Goal: Task Accomplishment & Management: Complete application form

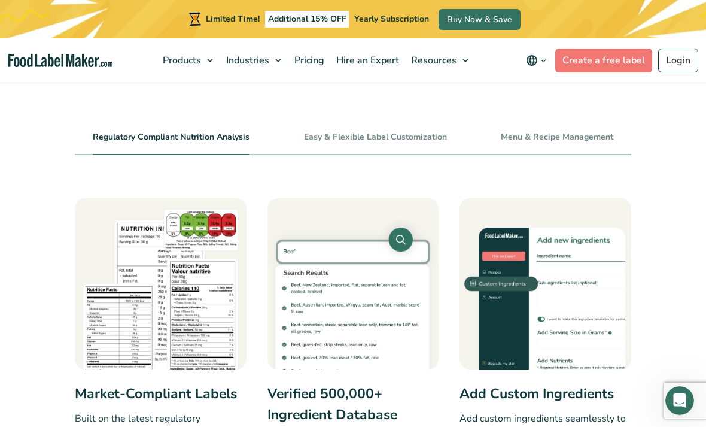
click at [612, 63] on link "Create a free label" at bounding box center [603, 60] width 97 height 24
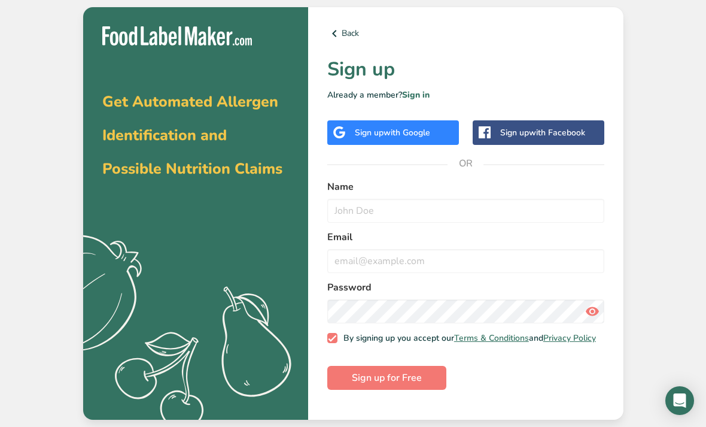
scroll to position [38, 0]
click at [411, 199] on input "text" at bounding box center [465, 211] width 277 height 24
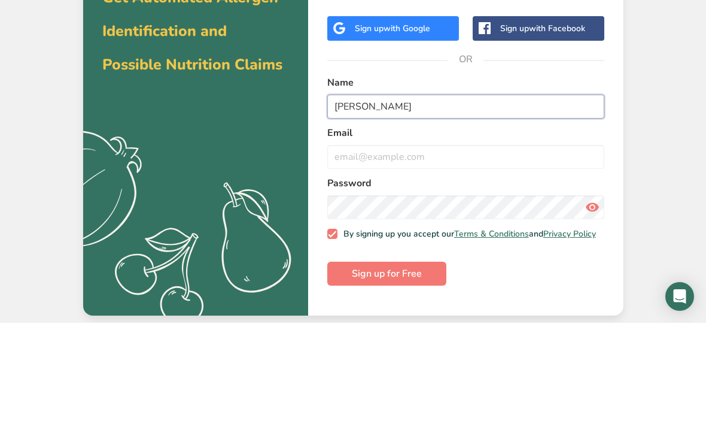
type input "George Segbawu"
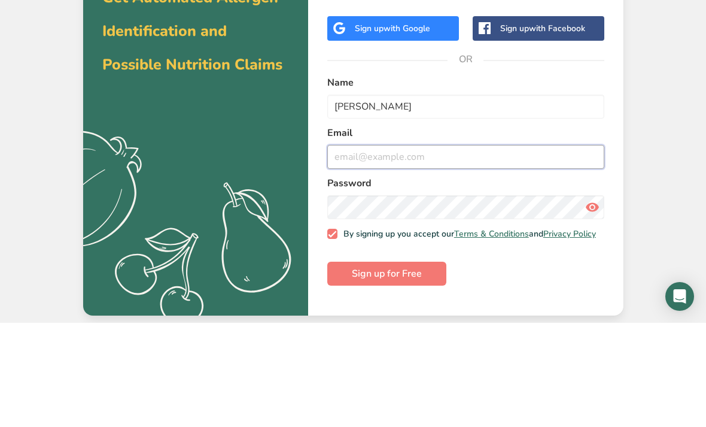
click at [460, 249] on input "email" at bounding box center [465, 261] width 277 height 24
type input "ourgeorge45@gmail.com"
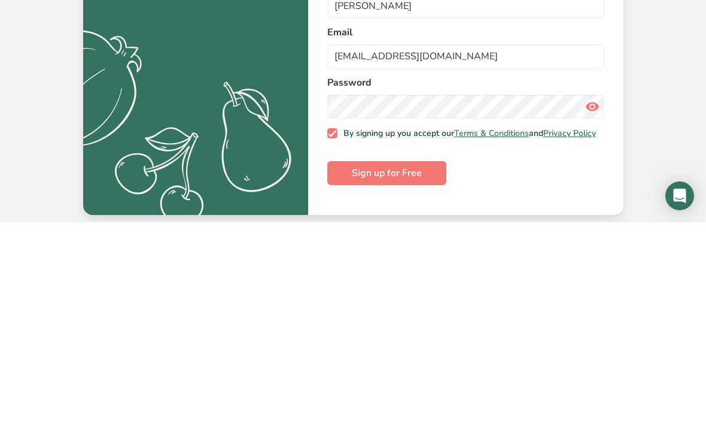
click at [517, 179] on form "Name George Segbawu Email ourgeorge45@gmail.com Password By signing up you acce…" at bounding box center [465, 284] width 277 height 211
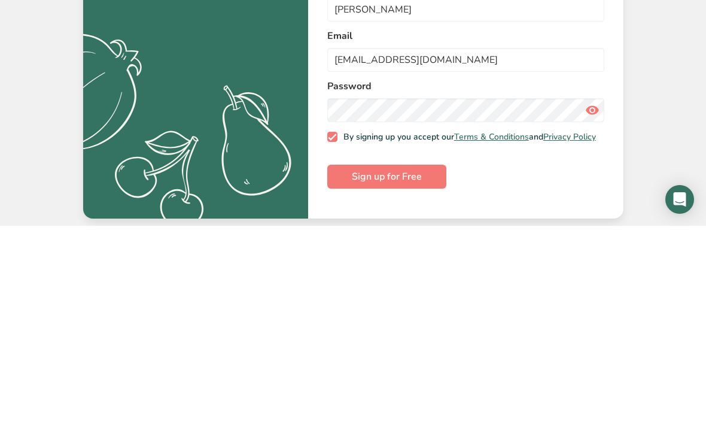
click at [592, 300] on icon at bounding box center [592, 311] width 14 height 22
click at [420, 370] on span "Sign up for Free" at bounding box center [387, 377] width 70 height 14
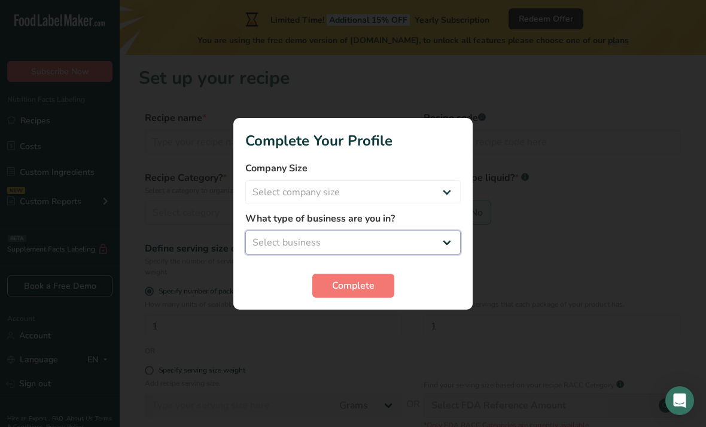
click at [443, 231] on select "Select business Packaged Food Manufacturer Restaurant & Cafe Bakery Meal Plans …" at bounding box center [352, 242] width 215 height 24
click at [337, 230] on select "Packaged Food Manufacturer Restaurant & Cafe Bakery Meal Plans & Catering Compa…" at bounding box center [352, 242] width 215 height 24
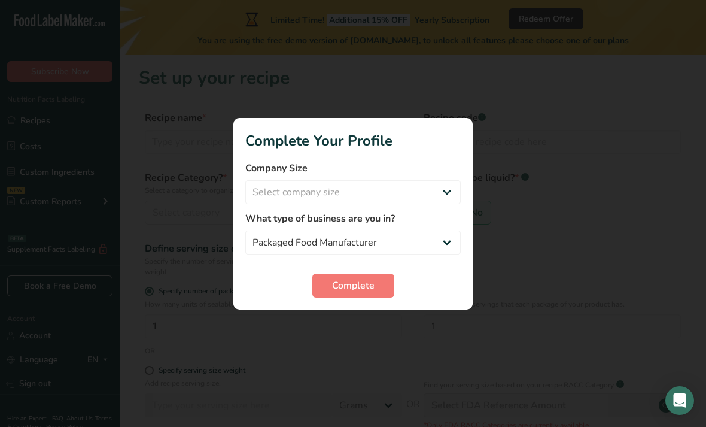
click at [359, 227] on div "What type of business are you in? Packaged Food Manufacturer Restaurant & Cafe …" at bounding box center [352, 232] width 215 height 43
click at [378, 227] on div "What type of business are you in? Packaged Food Manufacturer Restaurant & Cafe …" at bounding box center [352, 232] width 215 height 43
click at [451, 231] on select "Packaged Food Manufacturer Restaurant & Cafe Bakery Meal Plans & Catering Compa…" at bounding box center [352, 242] width 215 height 24
click at [416, 281] on div "Complete" at bounding box center [352, 285] width 215 height 24
click at [364, 323] on div at bounding box center [353, 213] width 706 height 427
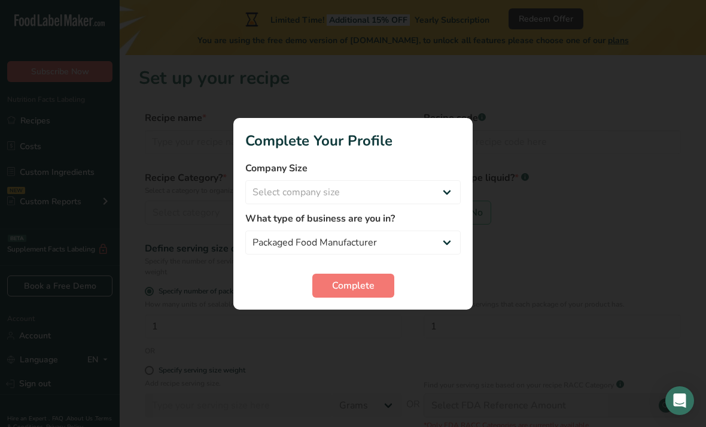
click at [363, 318] on div at bounding box center [353, 213] width 706 height 427
click at [366, 311] on div at bounding box center [353, 213] width 706 height 427
click at [364, 319] on div at bounding box center [353, 213] width 706 height 427
click at [371, 324] on div at bounding box center [353, 213] width 706 height 427
click at [448, 231] on select "Packaged Food Manufacturer Restaurant & Cafe Bakery Meal Plans & Catering Compa…" at bounding box center [352, 242] width 215 height 24
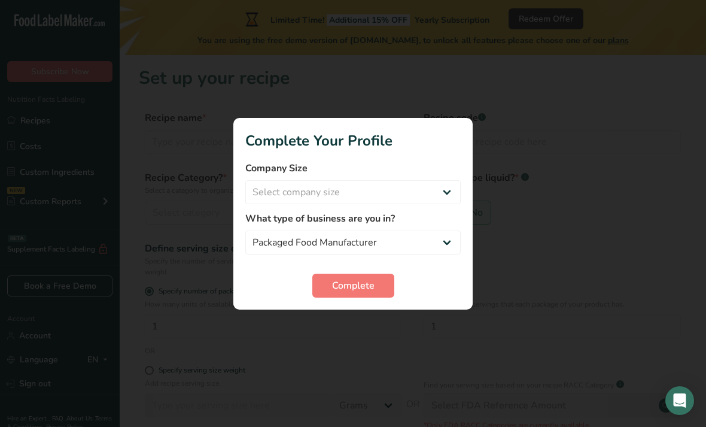
click at [358, 325] on div at bounding box center [353, 213] width 706 height 427
click at [367, 316] on div at bounding box center [353, 213] width 706 height 427
click at [364, 315] on div at bounding box center [353, 213] width 706 height 427
click at [586, 236] on div at bounding box center [353, 213] width 706 height 427
click at [444, 276] on div "Complete" at bounding box center [352, 285] width 215 height 24
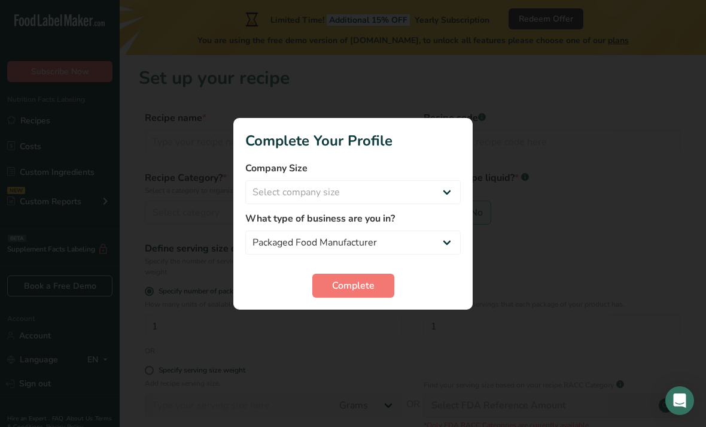
click at [447, 284] on div "Complete" at bounding box center [352, 285] width 215 height 24
click at [446, 280] on div "Complete" at bounding box center [352, 285] width 215 height 24
click at [570, 197] on div at bounding box center [353, 213] width 706 height 427
click at [363, 324] on div at bounding box center [353, 213] width 706 height 427
click at [352, 325] on div at bounding box center [353, 213] width 706 height 427
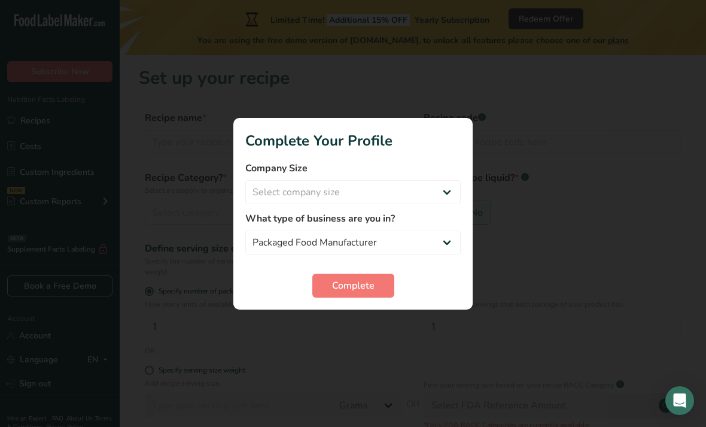
click at [360, 319] on div at bounding box center [353, 213] width 706 height 427
click at [370, 230] on select "Packaged Food Manufacturer Restaurant & Cafe Bakery Meal Plans & Catering Compa…" at bounding box center [352, 242] width 215 height 24
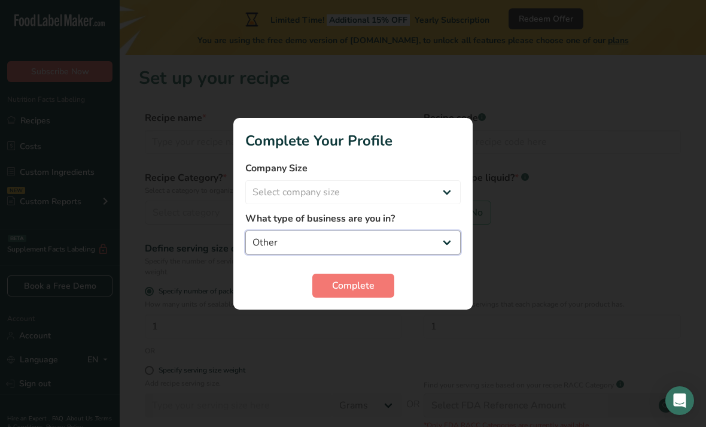
click at [445, 230] on select "Packaged Food Manufacturer Restaurant & Cafe Bakery Meal Plans & Catering Compa…" at bounding box center [352, 242] width 215 height 24
select select "1"
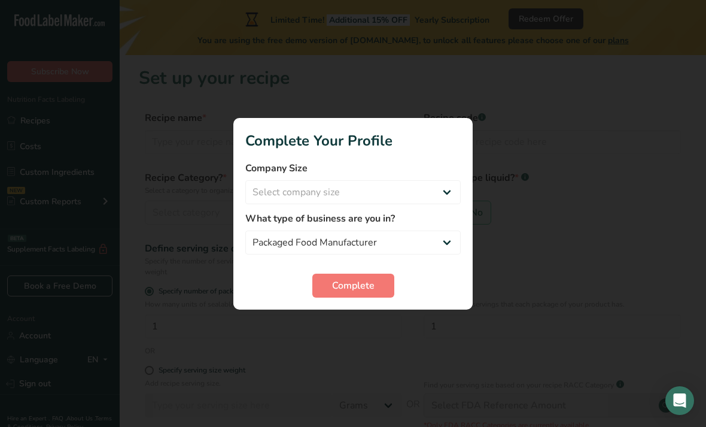
click at [366, 315] on div at bounding box center [353, 213] width 706 height 427
click at [351, 320] on div at bounding box center [353, 213] width 706 height 427
click at [402, 226] on div "What type of business are you in? Packaged Food Manufacturer Restaurant & Cafe …" at bounding box center [352, 232] width 215 height 43
click at [362, 313] on div at bounding box center [353, 213] width 706 height 427
click at [362, 312] on div at bounding box center [353, 213] width 706 height 427
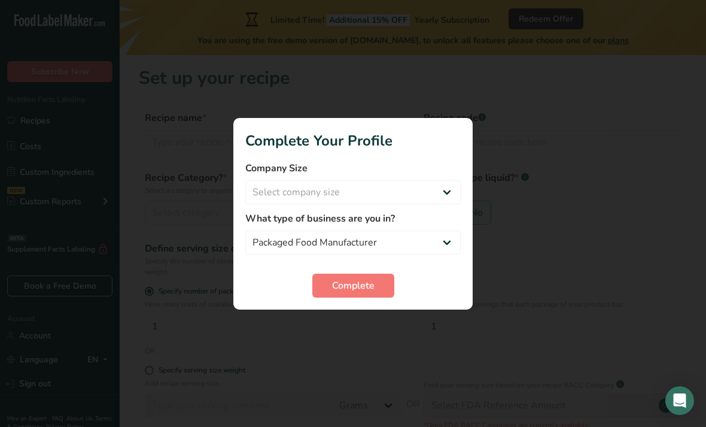
click at [554, 220] on div at bounding box center [353, 213] width 706 height 427
click at [574, 214] on div at bounding box center [353, 213] width 706 height 427
click at [574, 213] on div at bounding box center [353, 213] width 706 height 427
click at [423, 230] on select "Packaged Food Manufacturer Restaurant & Cafe Bakery Meal Plans & Catering Compa…" at bounding box center [352, 242] width 215 height 24
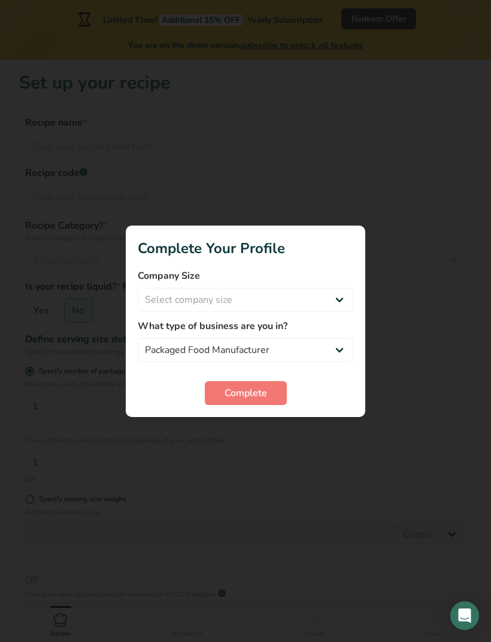
click at [258, 382] on button "Complete" at bounding box center [246, 393] width 82 height 24
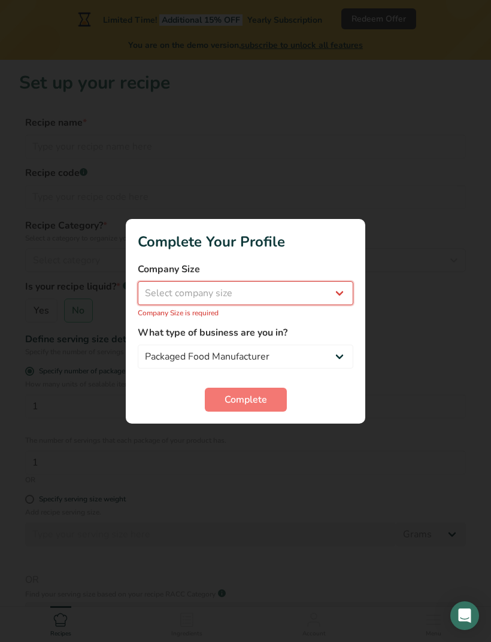
click at [211, 291] on select "Select company size Fewer than 10 Employees 10 to 50 Employees 51 to 500 Employ…" at bounding box center [245, 293] width 215 height 24
select select "1"
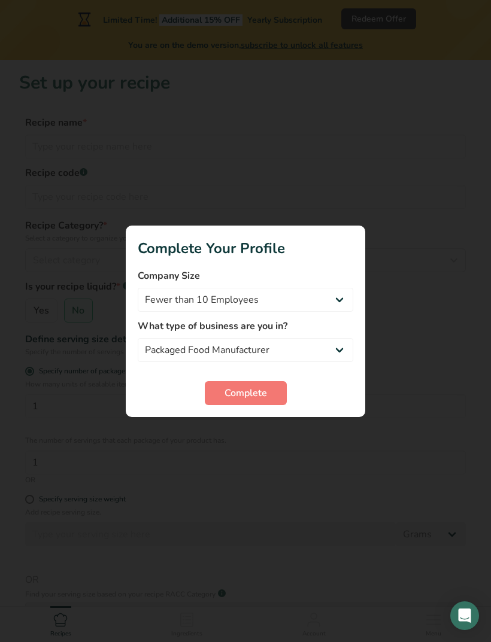
click at [261, 394] on span "Complete" at bounding box center [245, 393] width 42 height 14
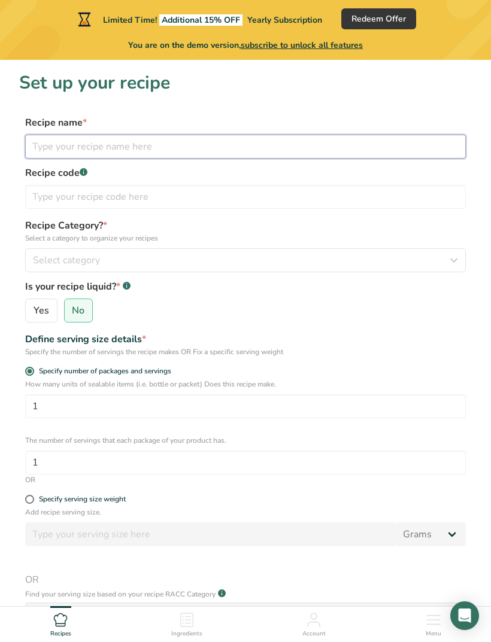
click at [197, 148] on input "text" at bounding box center [245, 147] width 440 height 24
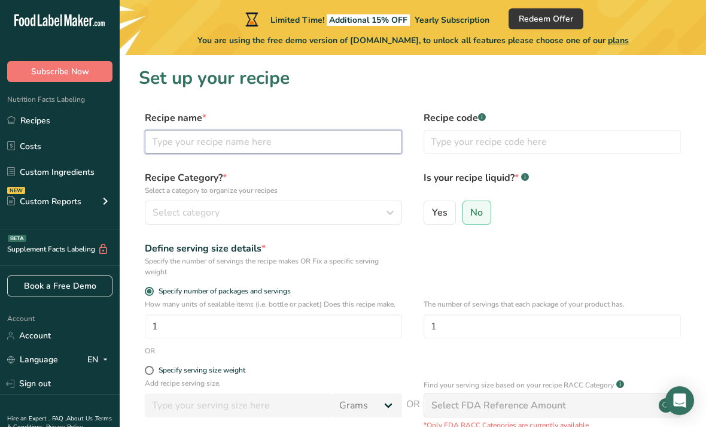
click at [308, 131] on input "text" at bounding box center [273, 142] width 257 height 24
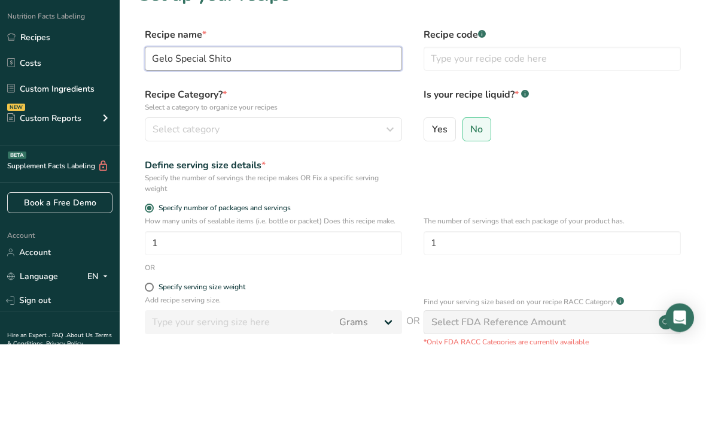
type input "Gelo Special Shito"
click at [315, 205] on div "Select category" at bounding box center [270, 212] width 235 height 14
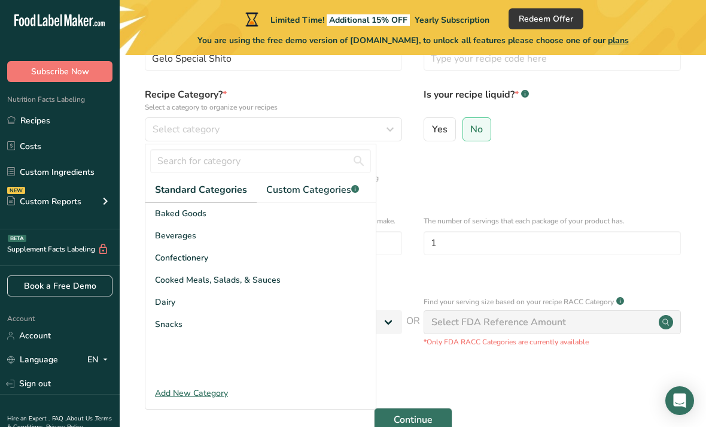
click at [257, 276] on span "Cooked Meals, Salads, & Sauces" at bounding box center [218, 279] width 126 height 13
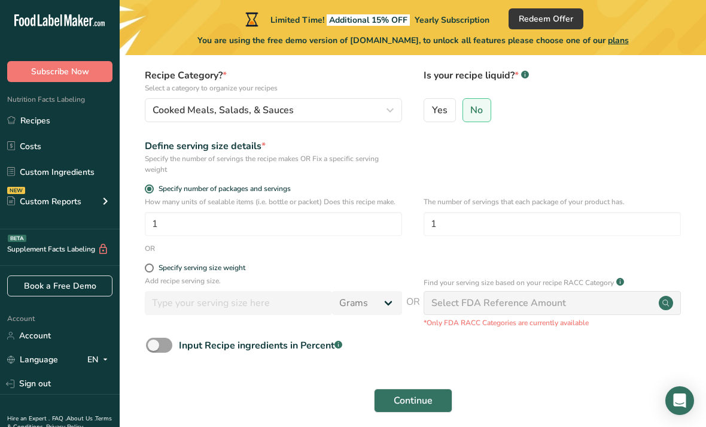
scroll to position [106, 0]
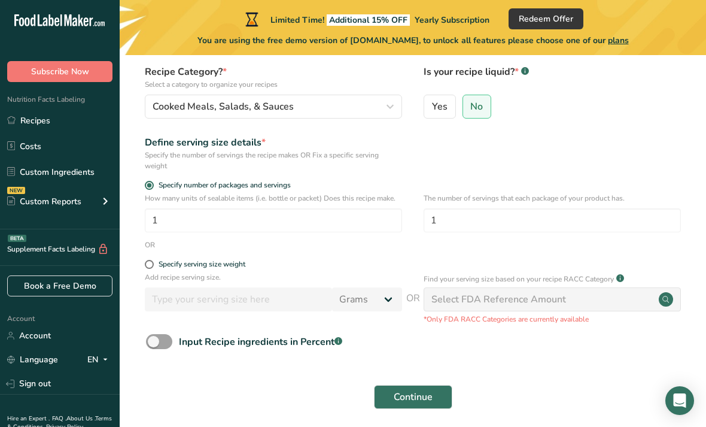
click at [430, 392] on span "Continue" at bounding box center [413, 396] width 39 height 14
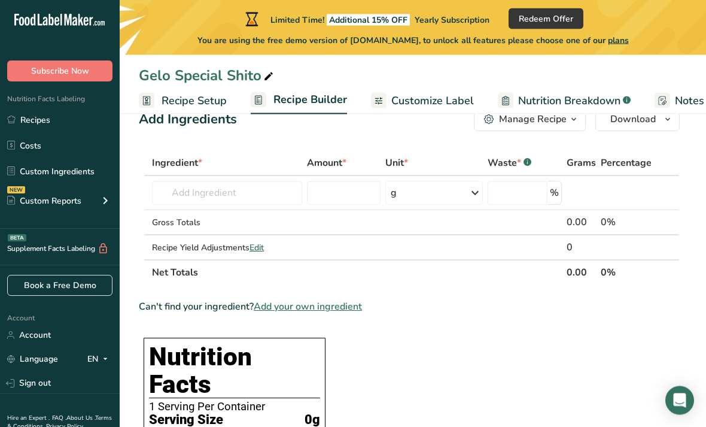
scroll to position [34, 0]
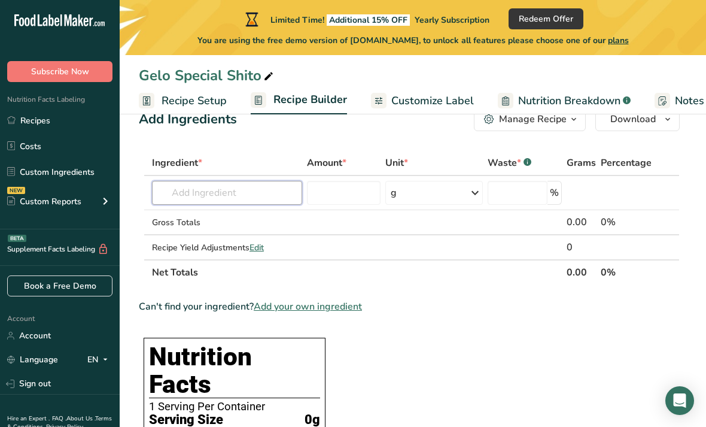
click at [225, 190] on input "text" at bounding box center [227, 193] width 150 height 24
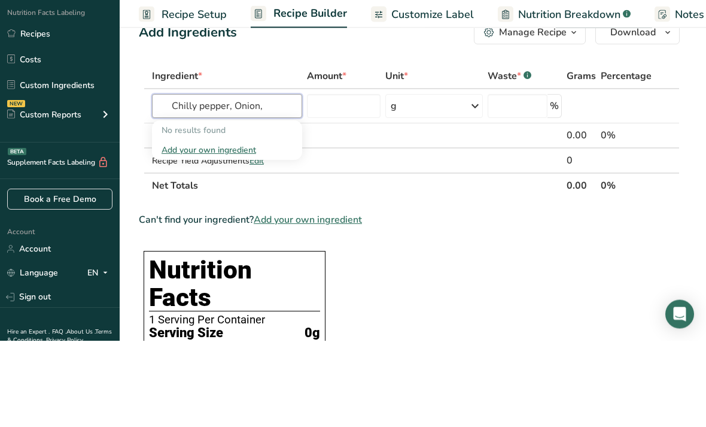
click at [274, 181] on input "Chilly pepper, Onion," at bounding box center [227, 193] width 150 height 24
type input "Chilly pepper, Onion, Meat, Tomatoe purée, Herrings, Shrimp, Ginger, Garlic, Ol…"
click at [357, 181] on input "number" at bounding box center [344, 193] width 74 height 24
click at [263, 181] on input "text" at bounding box center [227, 193] width 150 height 24
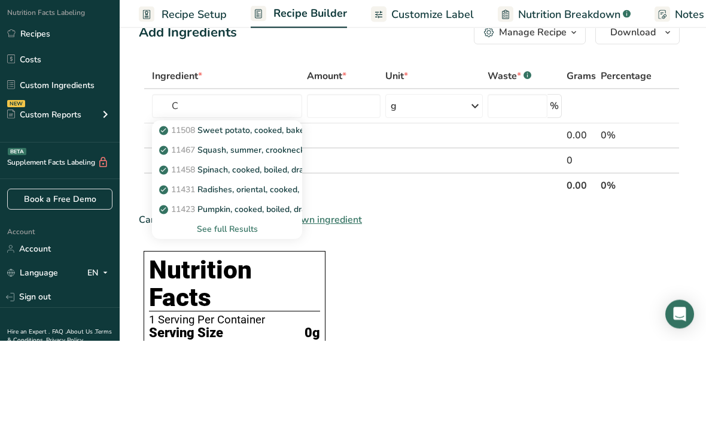
click at [255, 211] on p "11508 Sweet potato, cooked, baked in skin, flesh, without salt" at bounding box center [286, 217] width 248 height 13
type input "Sweet potato, cooked, baked in skin, flesh, without salt"
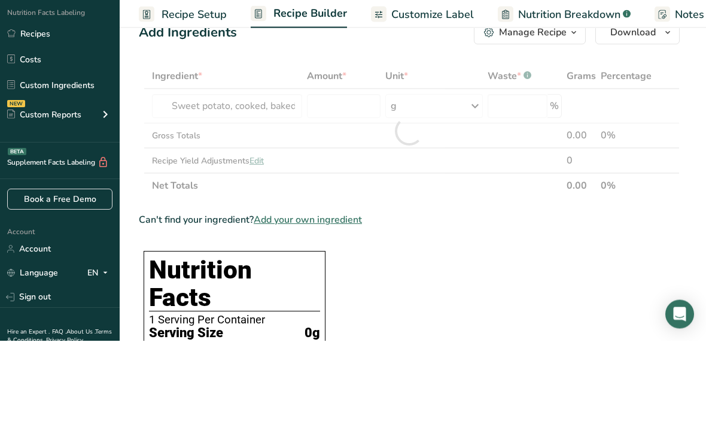
scroll to position [121, 0]
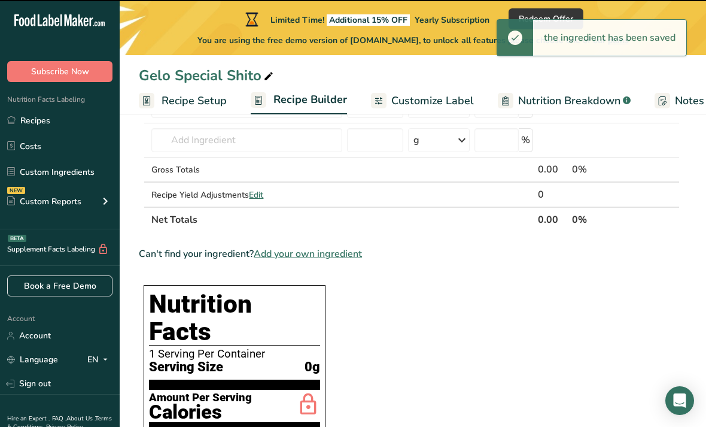
type input "0"
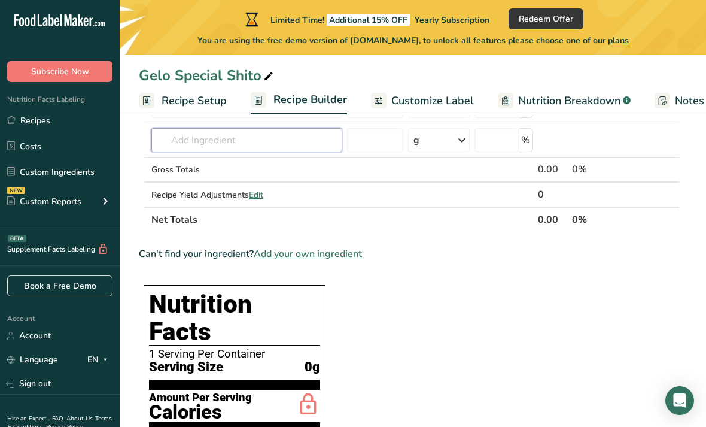
click at [308, 137] on input "text" at bounding box center [246, 140] width 191 height 24
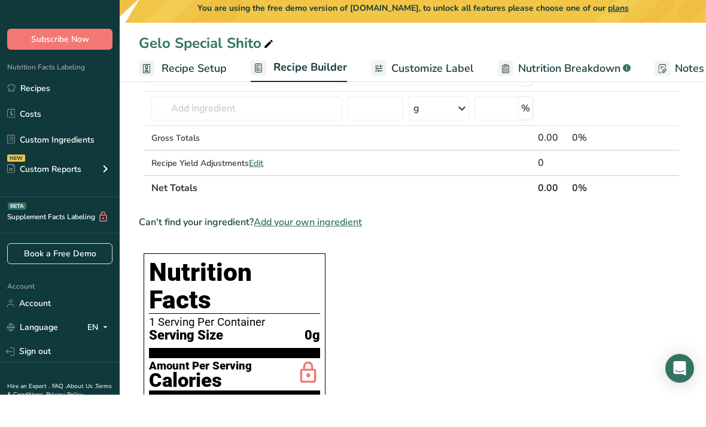
click at [259, 190] on span "Edit" at bounding box center [256, 195] width 14 height 11
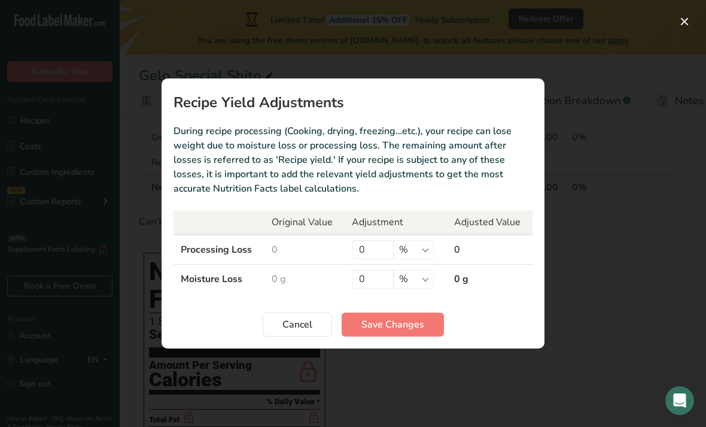
click at [311, 331] on span "Cancel" at bounding box center [297, 324] width 30 height 14
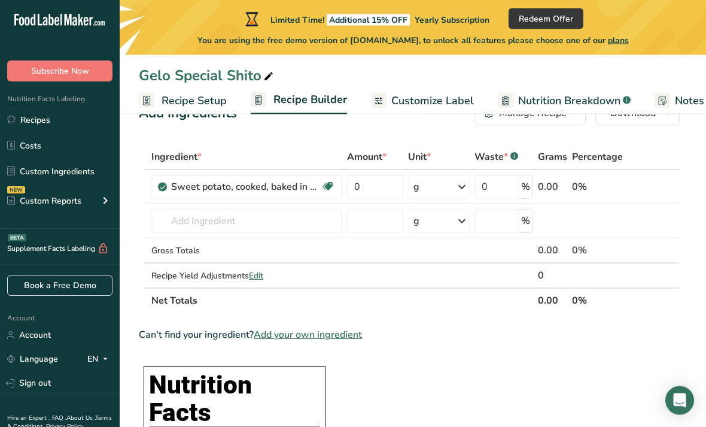
scroll to position [40, 0]
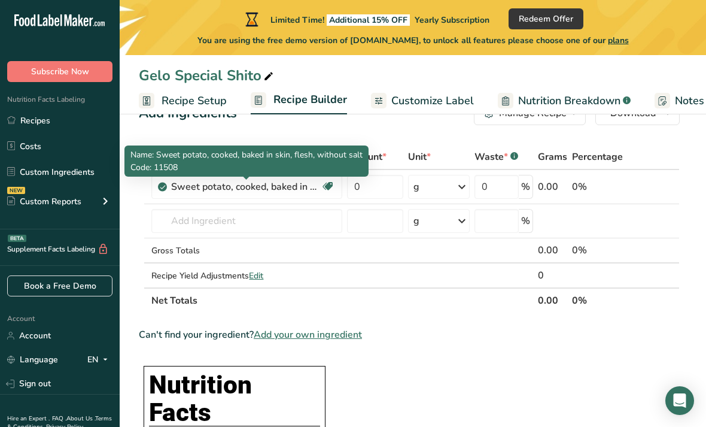
click at [305, 190] on div "Sweet potato, cooked, baked in skin, flesh, without salt" at bounding box center [246, 186] width 150 height 14
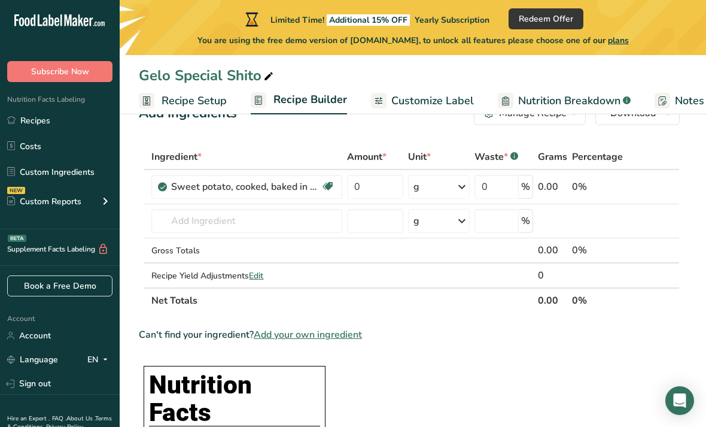
click at [287, 188] on div "Sweet potato, cooked, baked in skin, flesh, without salt" at bounding box center [246, 186] width 150 height 14
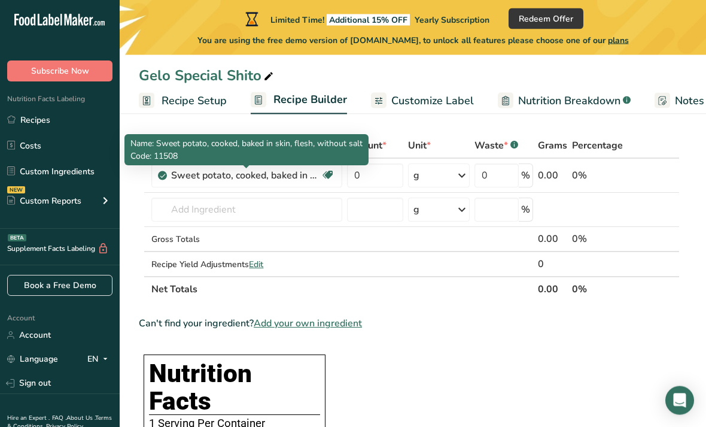
scroll to position [68, 0]
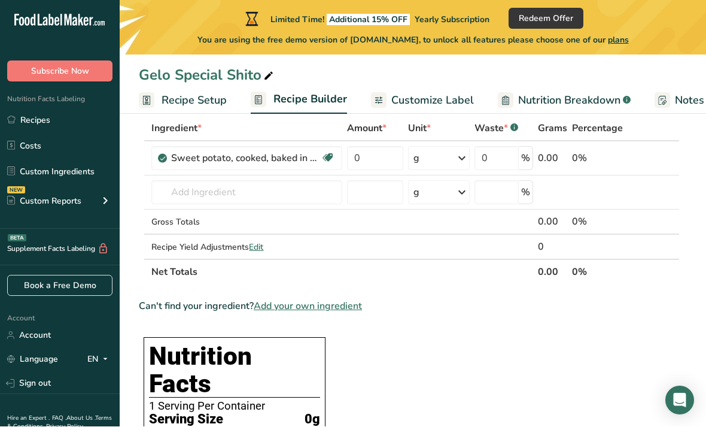
click at [349, 307] on span "Add your own ingredient" at bounding box center [308, 306] width 108 height 14
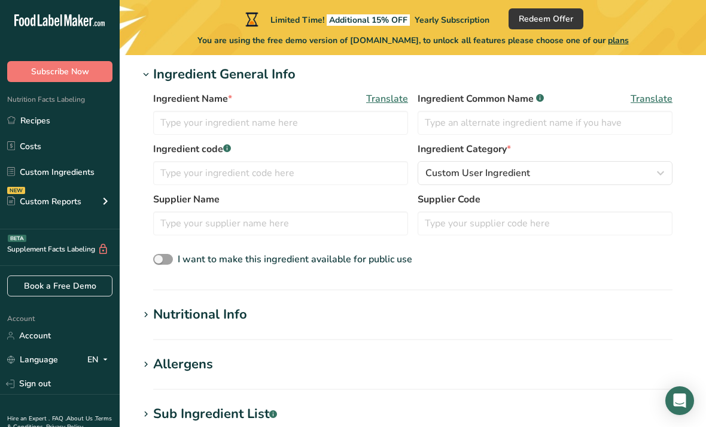
scroll to position [217, 0]
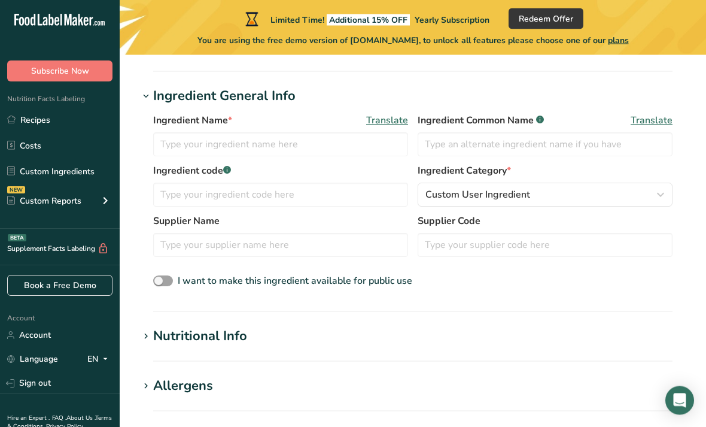
click at [579, 372] on section "Add new ingredient Back to recipe Ingredient Spec Sheet .a-a{fill:#347362;}.b-a…" at bounding box center [413, 302] width 586 height 928
click at [303, 142] on input "text" at bounding box center [280, 145] width 255 height 24
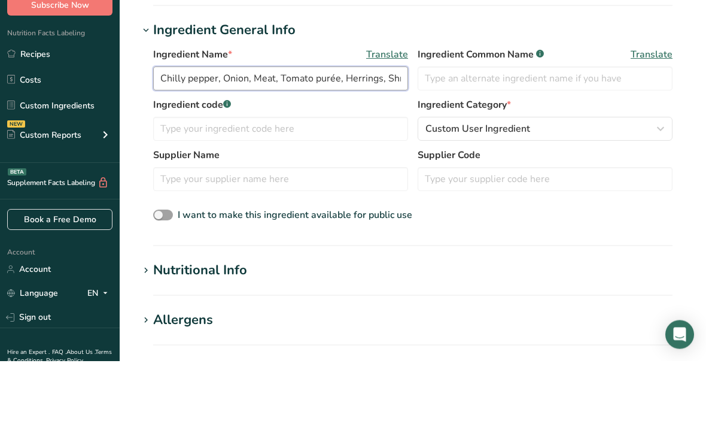
type input "Chilly pepper, Onion, Meat, Tomato purée, Herrings, Shrimp, Ginger, Garlic, Oli…"
click at [315, 233] on input "text" at bounding box center [280, 245] width 255 height 24
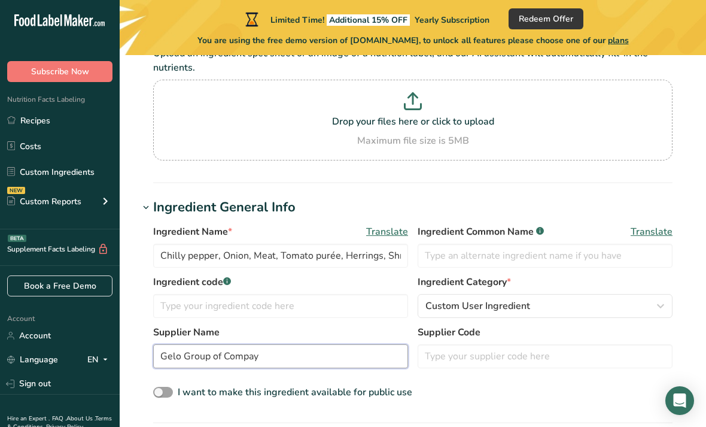
scroll to position [105, 0]
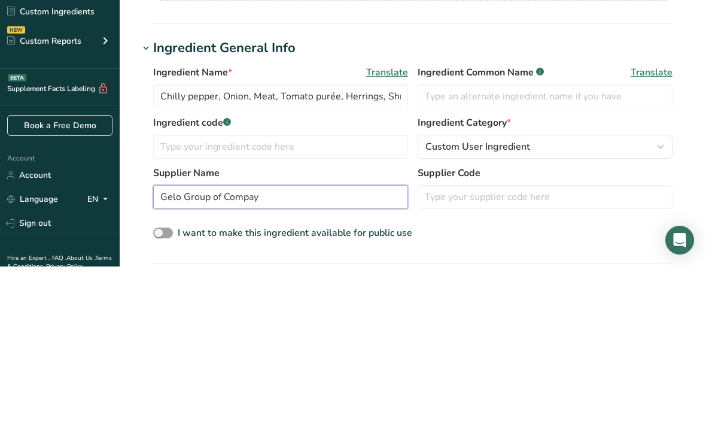
type input "Gelo Group of Compay"
click at [575, 300] on div "Custom User Ingredient" at bounding box center [541, 307] width 232 height 14
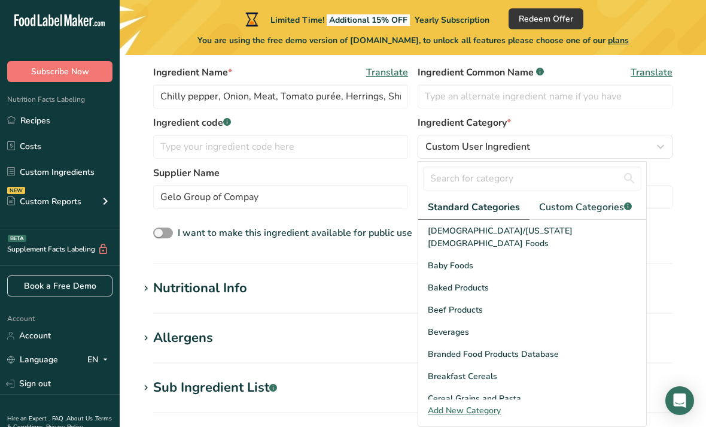
click at [689, 165] on section "Add new ingredient Back to recipe Ingredient Spec Sheet .a-a{fill:#347362;}.b-a…" at bounding box center [413, 254] width 586 height 928
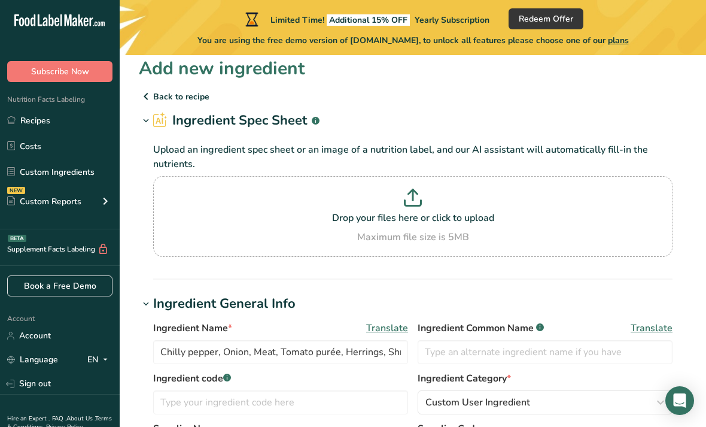
scroll to position [0, 0]
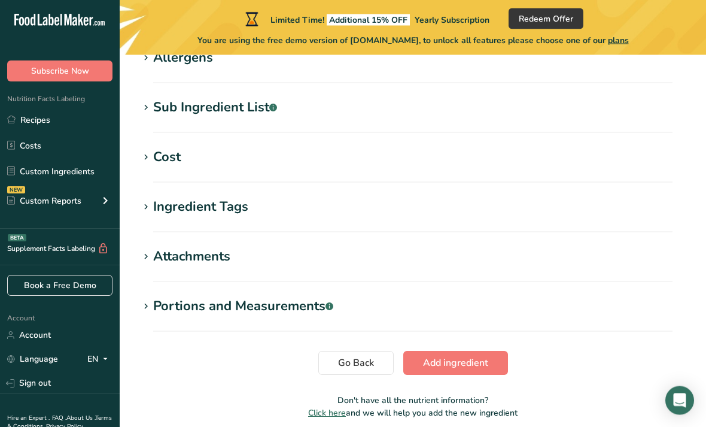
click at [486, 355] on button "Add ingredient" at bounding box center [455, 363] width 105 height 24
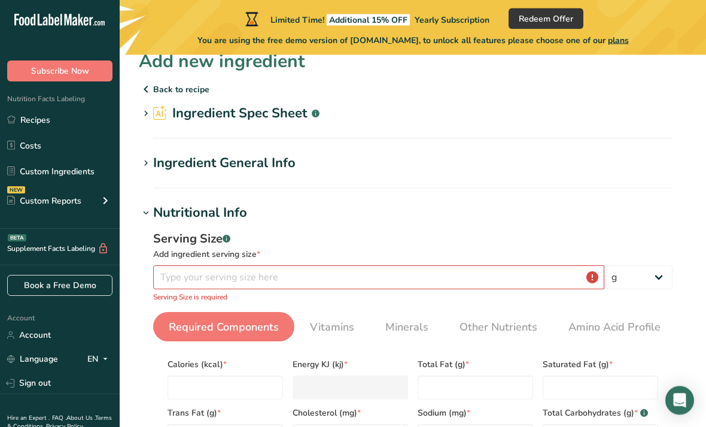
scroll to position [17, 0]
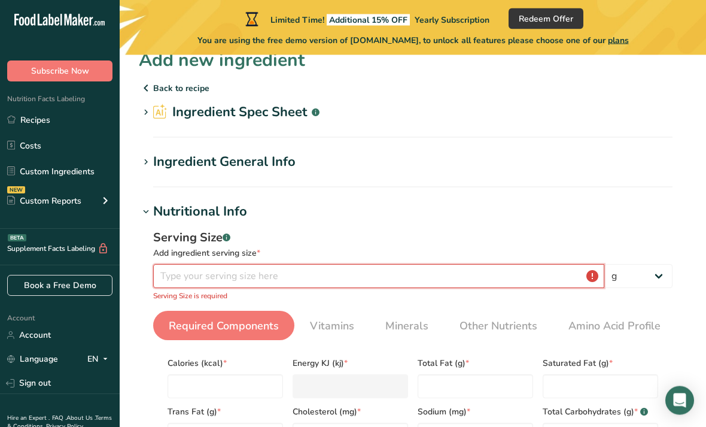
click at [327, 279] on input "number" at bounding box center [378, 276] width 451 height 24
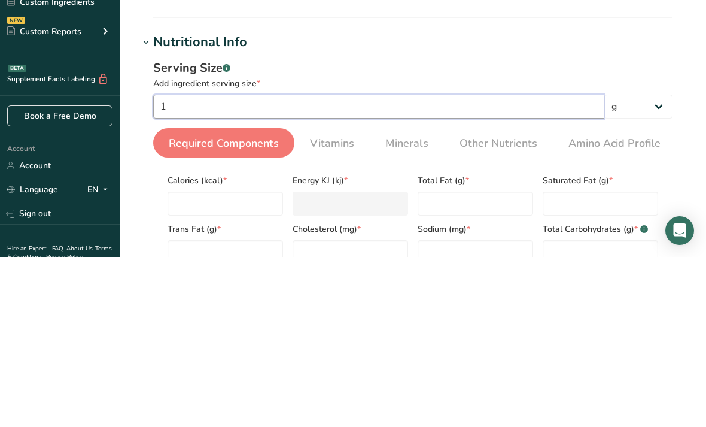
type input "1"
click at [653, 264] on select "g kg mg mcg lb oz l mL fl oz tbsp tsp cup qt gallon" at bounding box center [638, 276] width 68 height 24
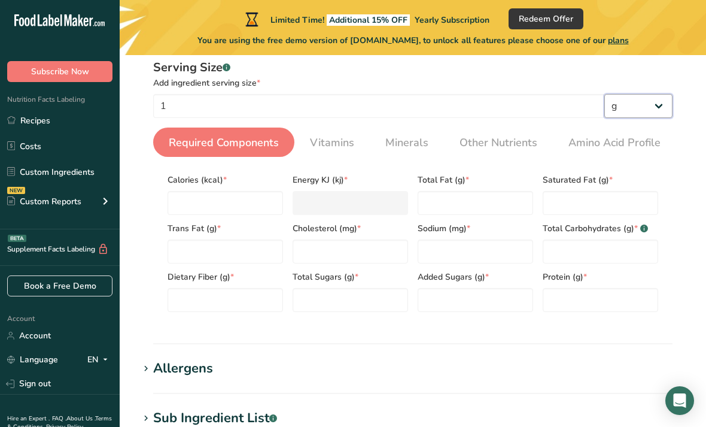
click at [652, 105] on select "g kg mg mcg lb oz l mL fl oz tbsp tsp cup qt gallon" at bounding box center [638, 106] width 68 height 24
select select "19"
select select "22"
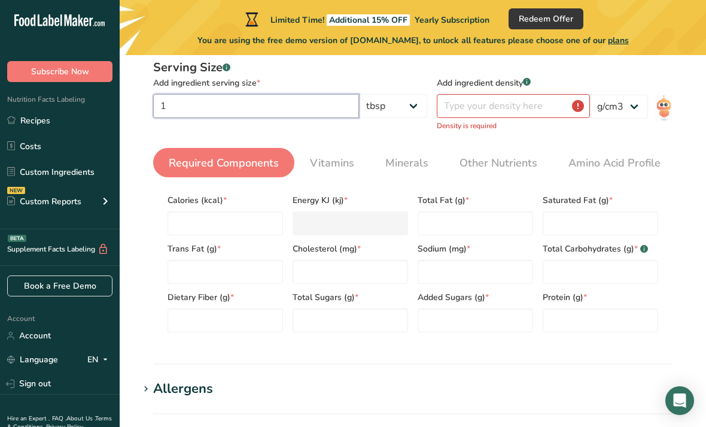
click at [263, 106] on input "1" at bounding box center [256, 106] width 206 height 24
click at [509, 109] on input "number" at bounding box center [513, 107] width 153 height 24
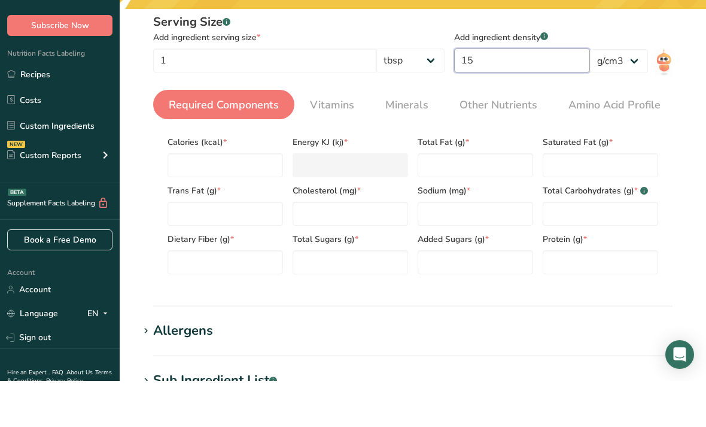
type input "15"
click at [635, 95] on select "lb/ft3 g/cm3" at bounding box center [619, 107] width 58 height 24
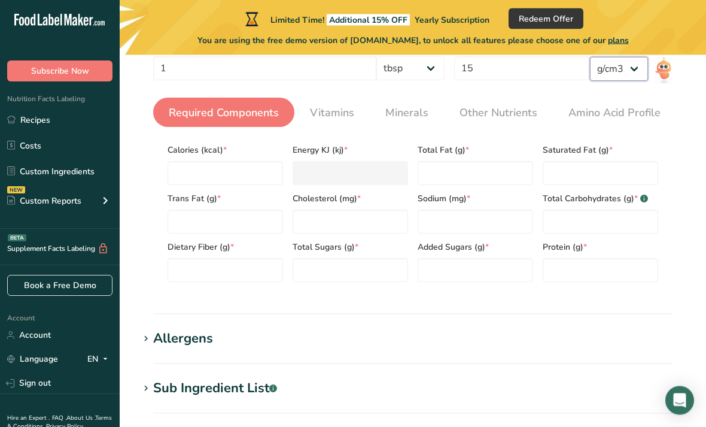
scroll to position [226, 0]
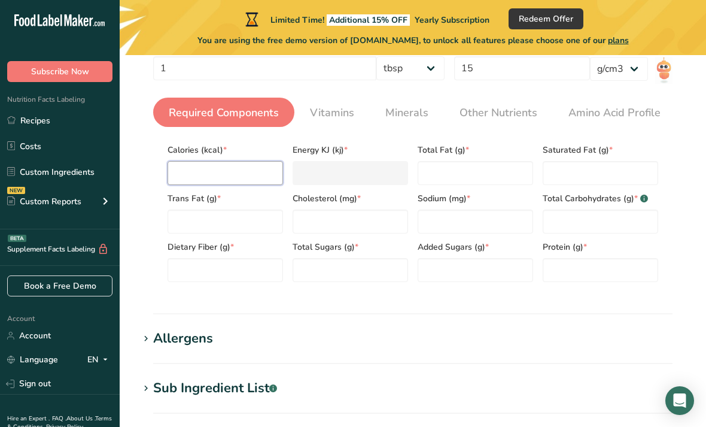
click at [243, 166] on input "number" at bounding box center [225, 173] width 115 height 24
type input "7"
type KJ "29.3"
type input "70"
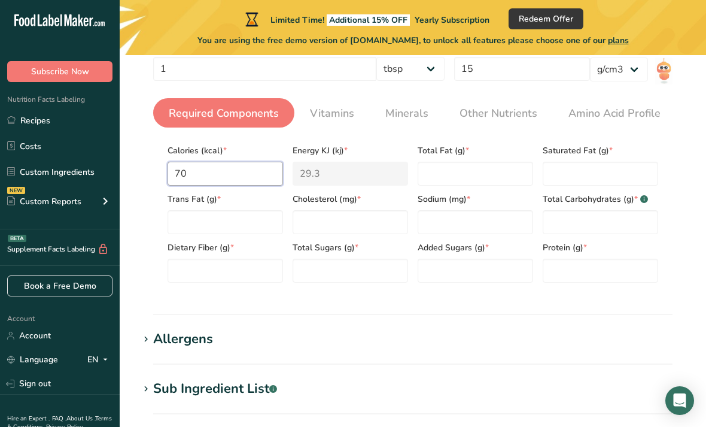
type KJ "292.9"
type input "70"
click at [476, 173] on Fat "number" at bounding box center [475, 174] width 115 height 24
type Fat "7"
click at [586, 176] on Fat "number" at bounding box center [600, 174] width 115 height 24
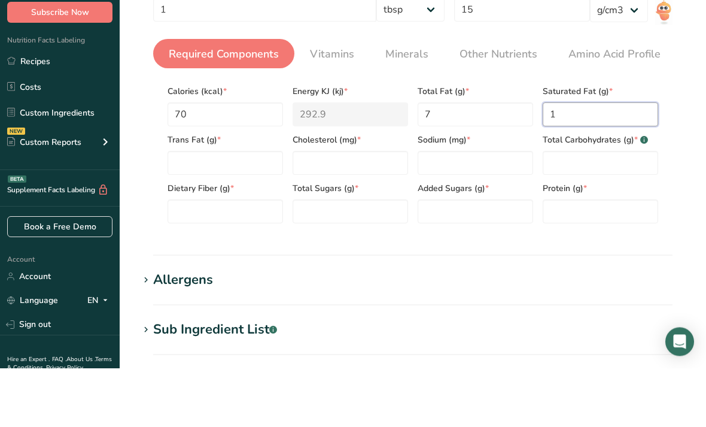
type Fat "1"
click at [235, 210] on Fat "number" at bounding box center [225, 222] width 115 height 24
type Fat "0"
click at [355, 210] on input "number" at bounding box center [350, 222] width 115 height 24
type input "5"
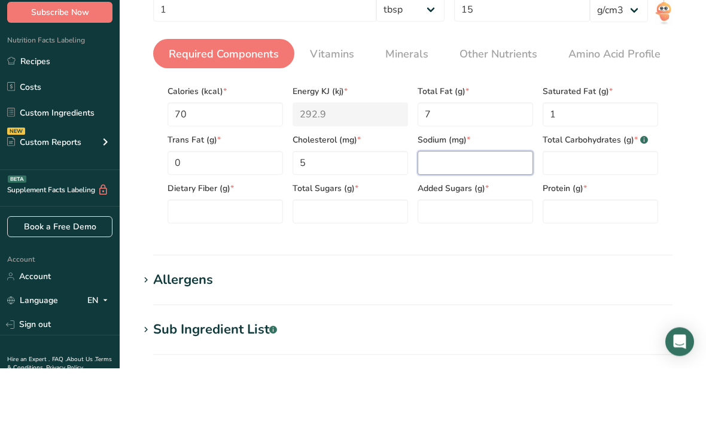
click at [497, 210] on input "number" at bounding box center [475, 222] width 115 height 24
type input "45"
click at [596, 210] on Carbohydrates "number" at bounding box center [600, 222] width 115 height 24
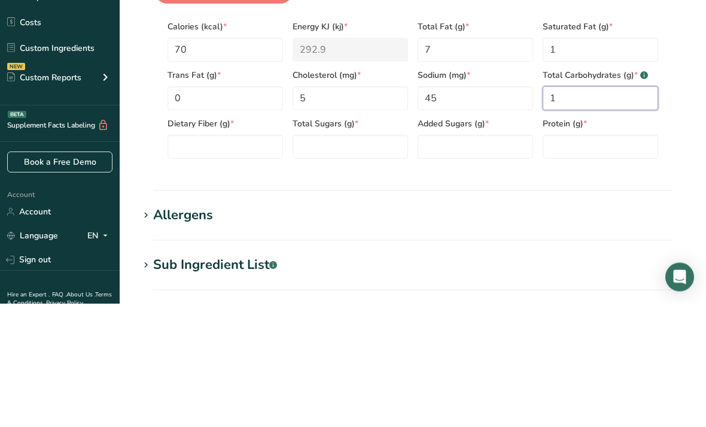
type Carbohydrates "1"
click at [238, 258] on Fiber "number" at bounding box center [225, 270] width 115 height 24
type Fiber "0"
click at [368, 258] on Sugars "number" at bounding box center [350, 270] width 115 height 24
type Sugars "0"
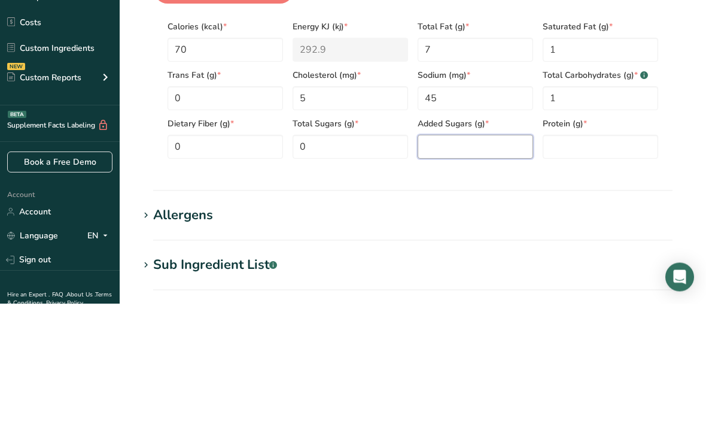
click at [481, 258] on Sugars "number" at bounding box center [475, 270] width 115 height 24
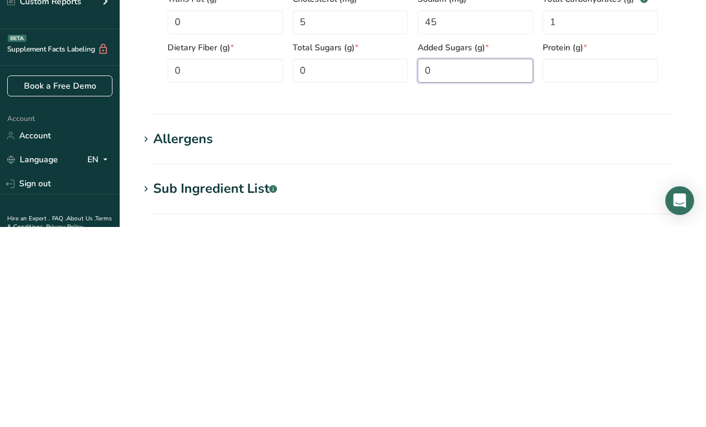
type Sugars "0"
click at [595, 258] on input "number" at bounding box center [600, 270] width 115 height 24
type input "1"
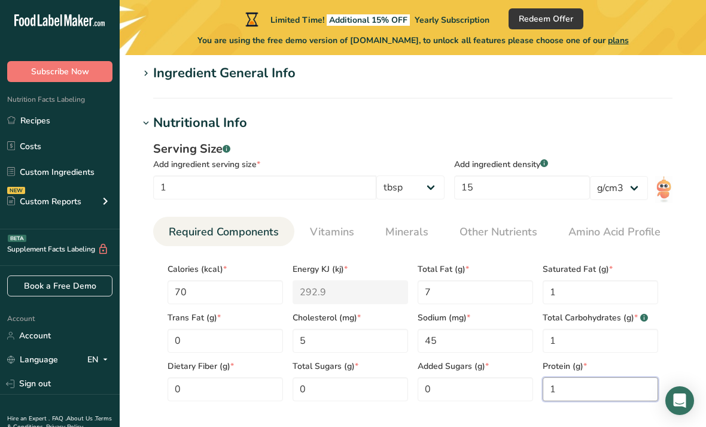
scroll to position [105, 0]
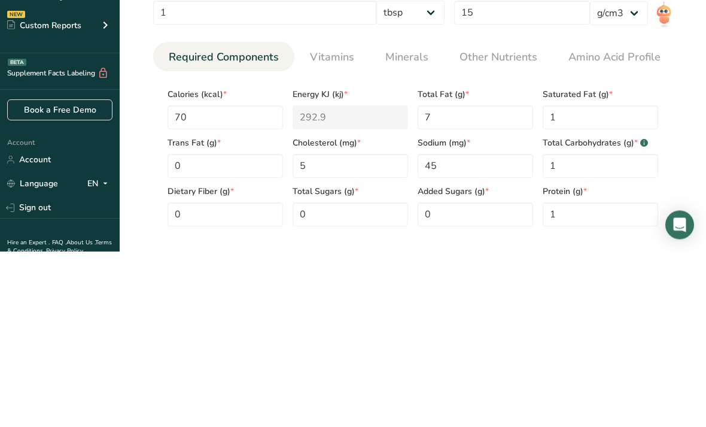
click at [333, 218] on link "Vitamins" at bounding box center [332, 233] width 54 height 31
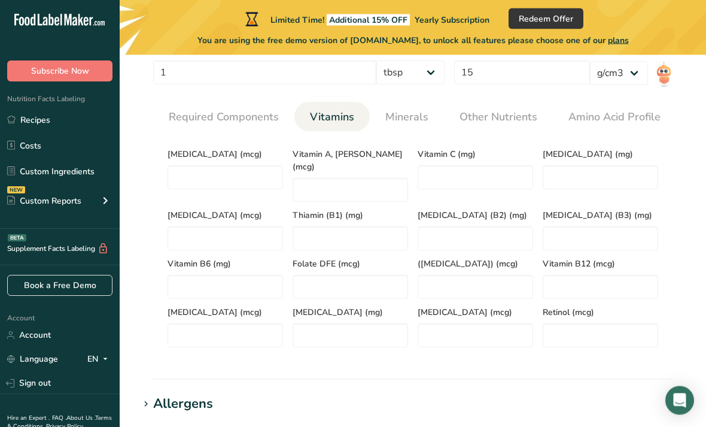
scroll to position [218, 0]
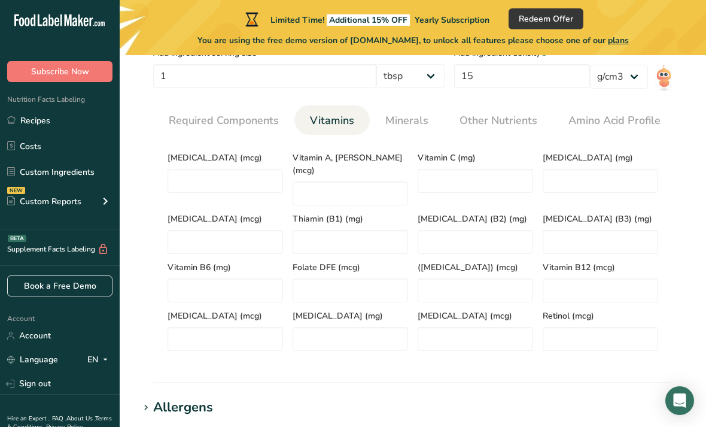
click at [221, 121] on span "Required Components" at bounding box center [224, 120] width 110 height 16
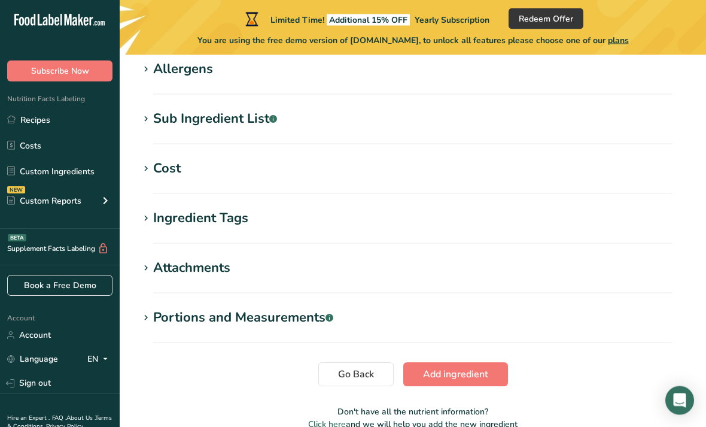
scroll to position [518, 0]
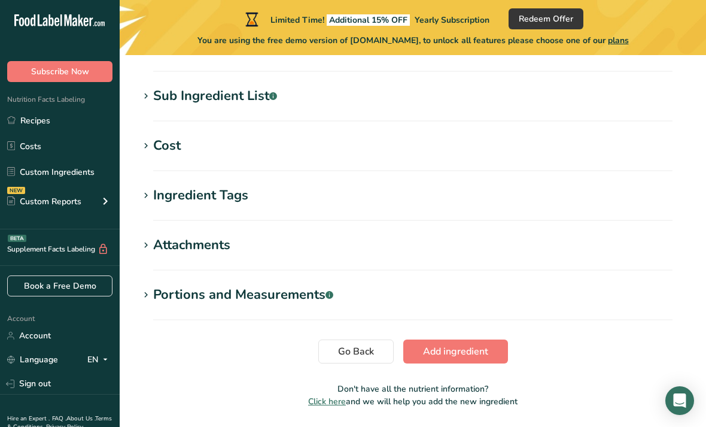
click at [471, 349] on span "Add ingredient" at bounding box center [455, 351] width 65 height 14
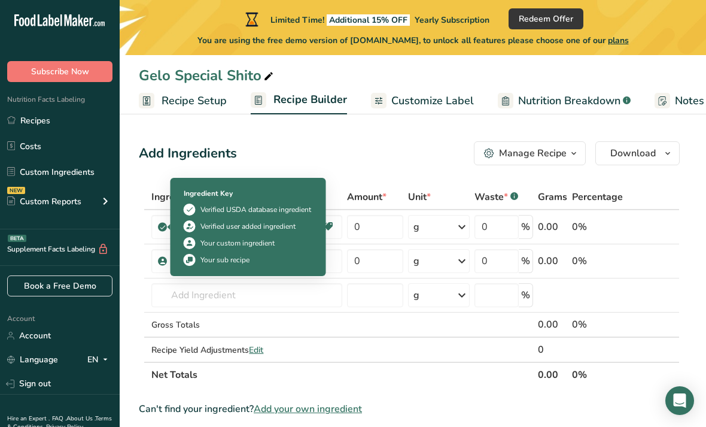
click at [365, 148] on div "Add Ingredients Manage Recipe Delete Recipe Duplicate Recipe Scale Recipe Save …" at bounding box center [409, 153] width 541 height 24
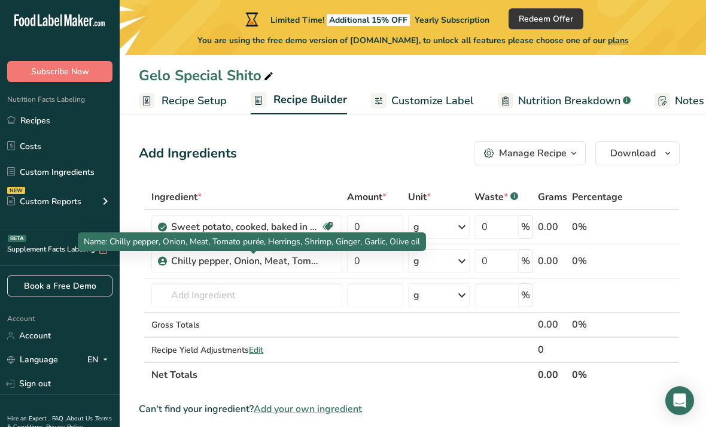
click at [319, 254] on div "Chilly pepper, Onion, Meat, Tomato purée, Herrings, Shrimp, Ginger, Garlic, Oli…" at bounding box center [246, 261] width 150 height 14
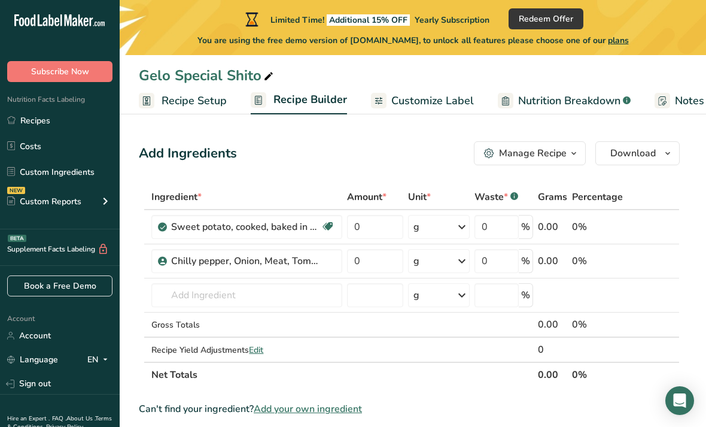
click at [569, 154] on icon "button" at bounding box center [574, 153] width 10 height 15
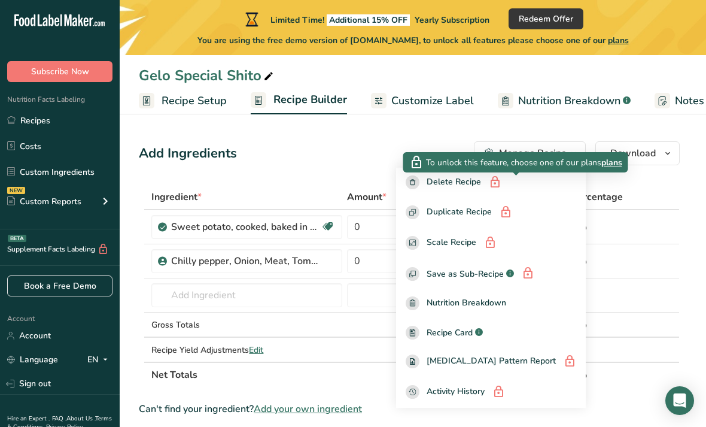
click at [364, 151] on div "Add Ingredients Manage Recipe Delete Recipe Duplicate Recipe Scale Recipe Save …" at bounding box center [409, 153] width 541 height 24
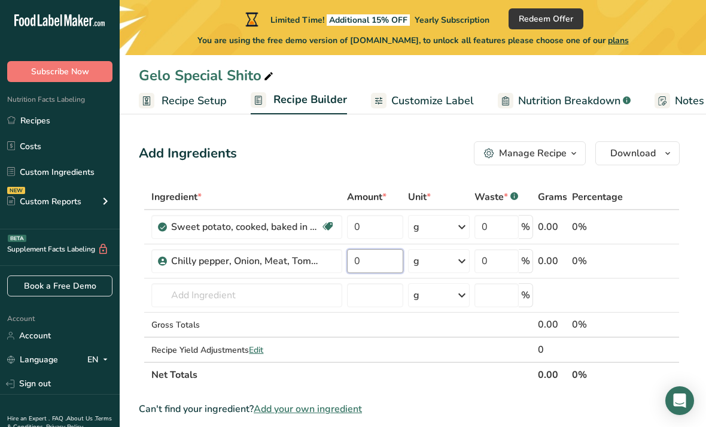
click at [378, 259] on input "0" at bounding box center [375, 261] width 56 height 24
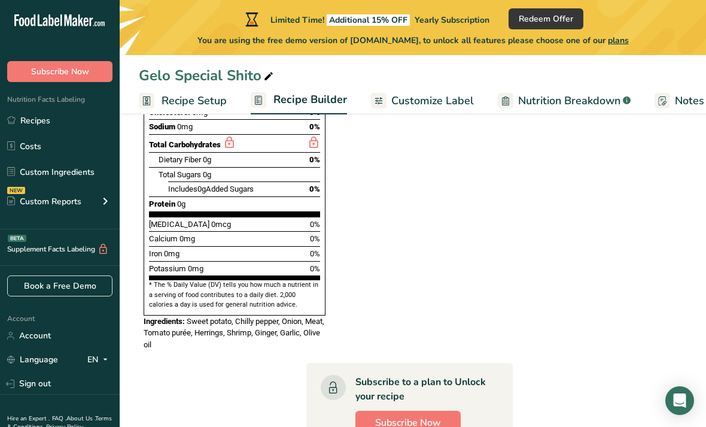
scroll to position [538, 0]
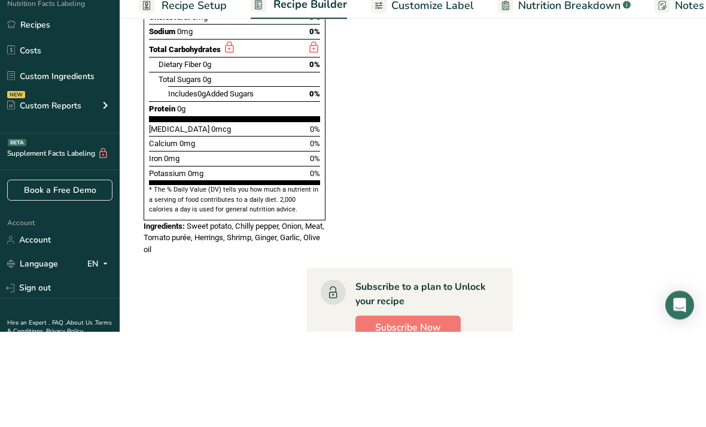
type input "70"
click at [649, 161] on section "Ingredient * Amount * Unit * Waste * .a-a{fill:#347362;}.b-a{fill:#fff;} Grams …" at bounding box center [409, 140] width 541 height 988
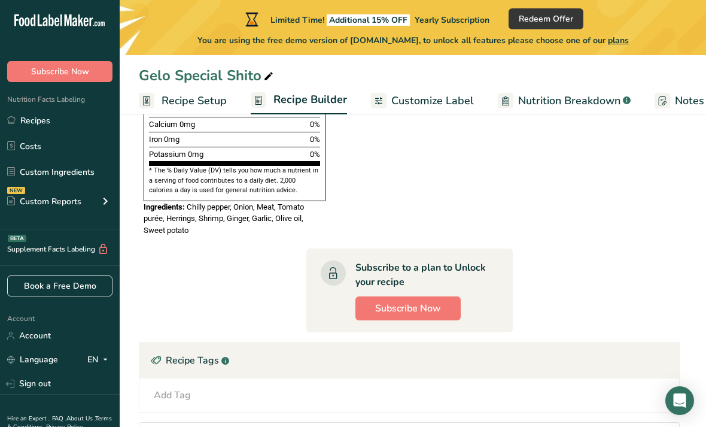
scroll to position [643, 0]
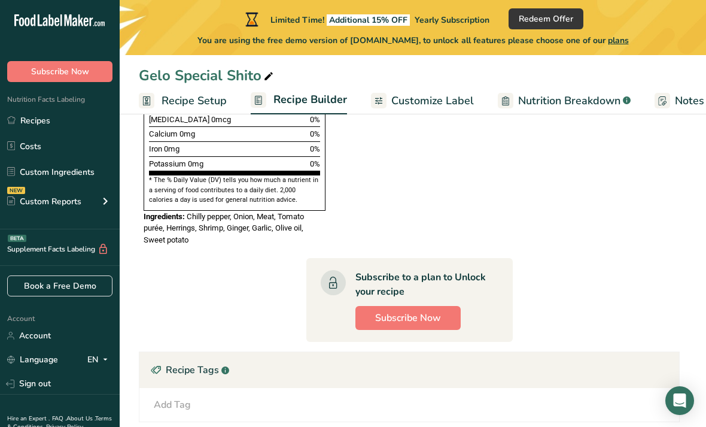
click at [457, 102] on span "Customize Label" at bounding box center [432, 101] width 83 height 16
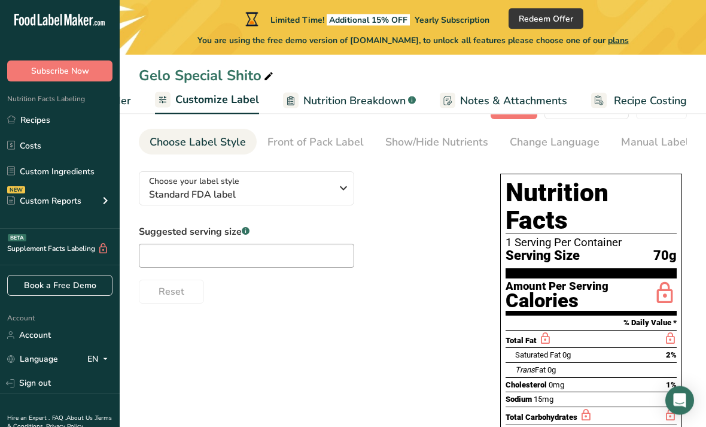
scroll to position [42, 0]
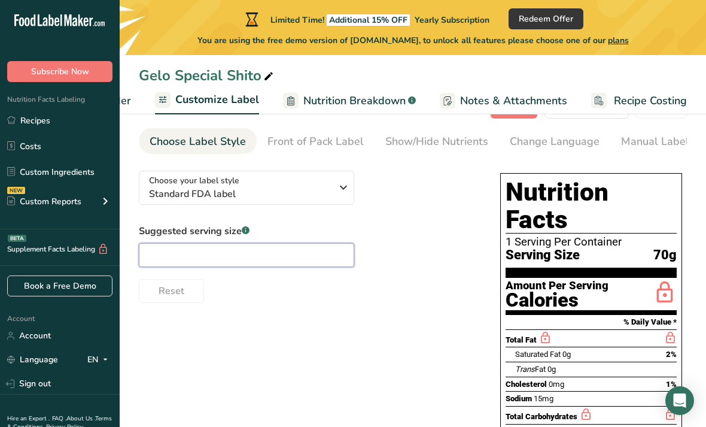
click at [252, 258] on input "text" at bounding box center [246, 255] width 215 height 24
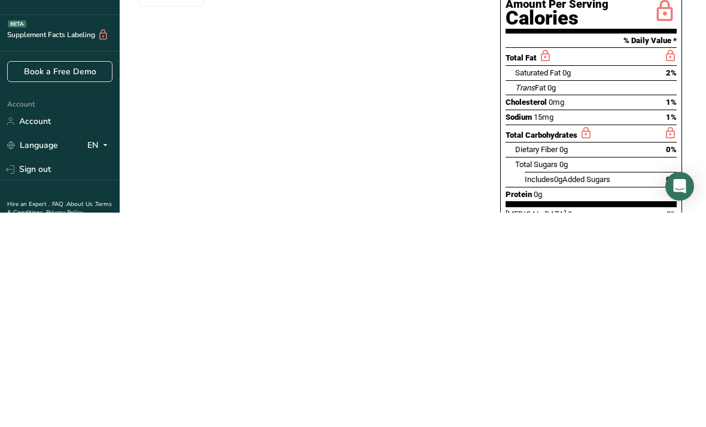
scroll to position [137, 0]
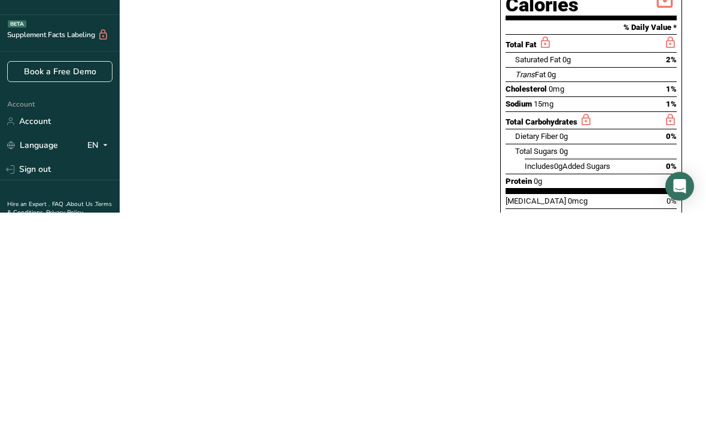
click at [407, 169] on div "Choose your label style Standard FDA label USA (FDA) Standard FDA label Tabular…" at bounding box center [413, 310] width 548 height 488
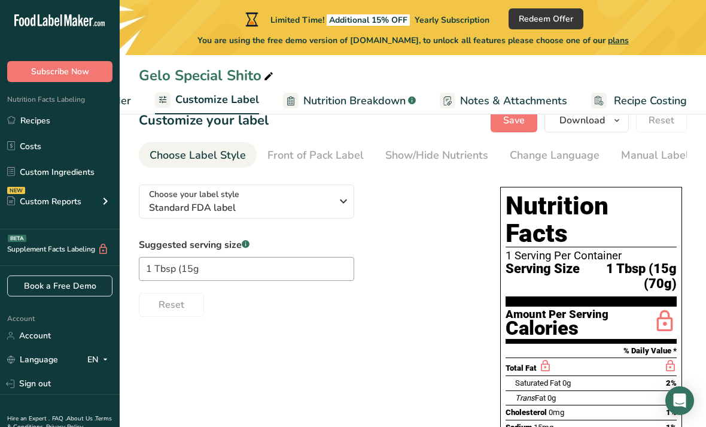
scroll to position [27, 0]
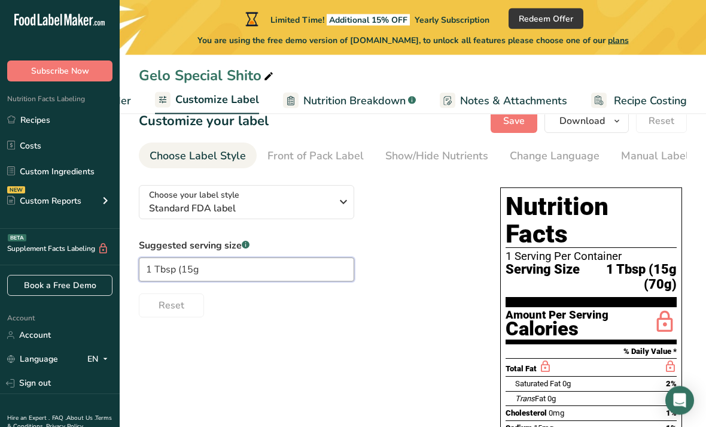
click at [245, 270] on input "1 Tbsp (15g" at bounding box center [246, 270] width 215 height 24
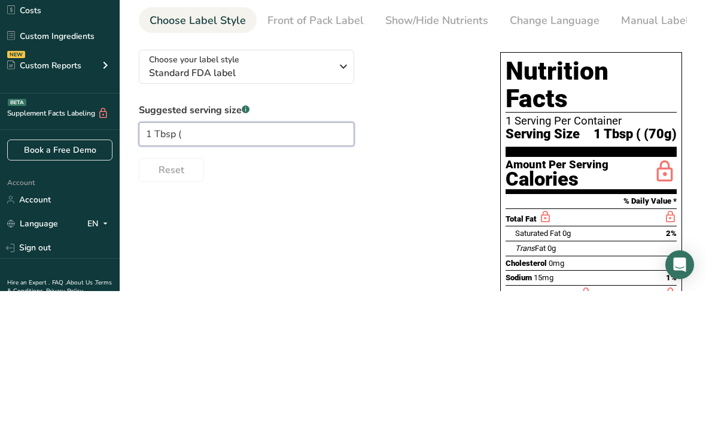
type input "1 Tbsp"
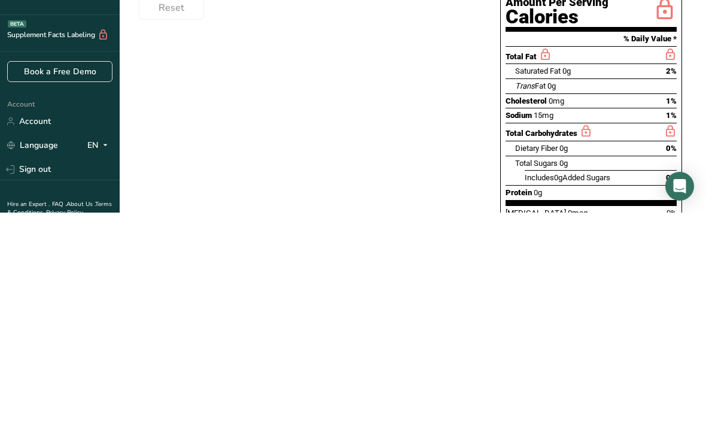
scroll to position [194, 0]
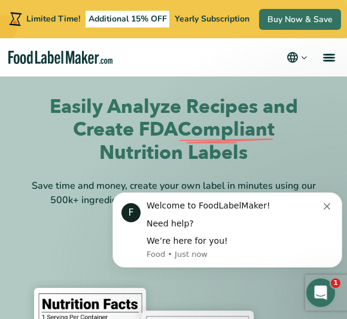
click at [325, 203] on button "Dismiss notification" at bounding box center [329, 205] width 10 height 10
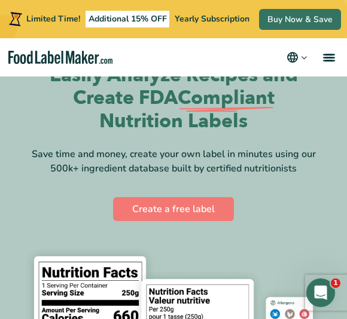
scroll to position [25, 0]
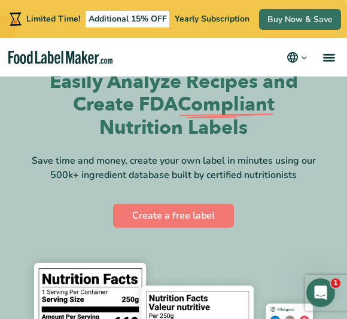
click at [202, 217] on link "Create a free label" at bounding box center [173, 216] width 121 height 24
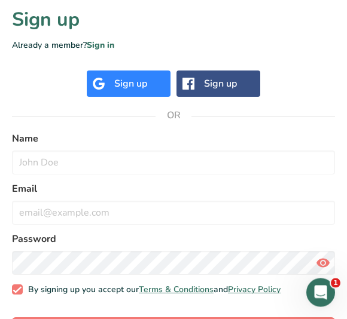
scroll to position [258, 0]
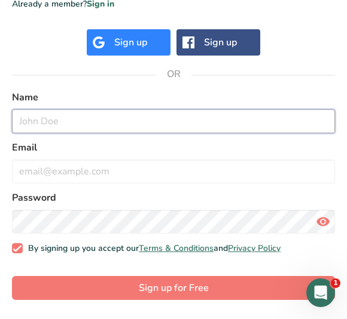
click at [244, 115] on input "text" at bounding box center [173, 121] width 323 height 24
type input "George Segbawu"
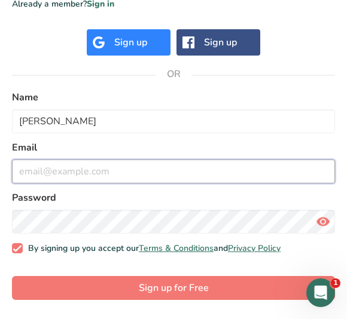
click at [247, 164] on input "email" at bounding box center [173, 172] width 323 height 24
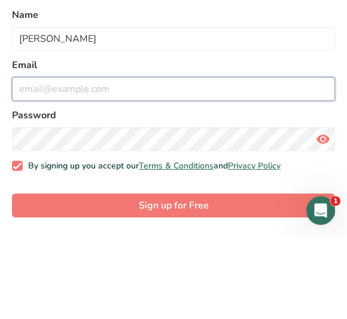
type input "ourgeorge45@gmail.com"
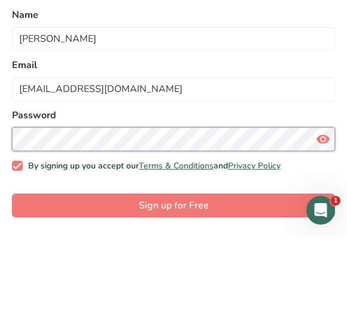
scroll to position [259, 0]
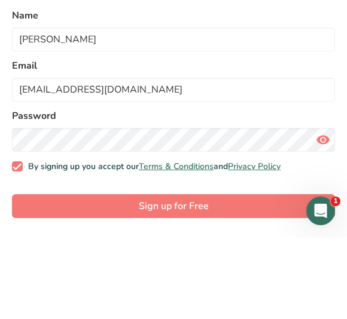
click at [227, 244] on span "By signing up you accept our Terms & Conditions and Privacy Policy" at bounding box center [152, 249] width 258 height 11
click at [20, 245] on input "By signing up you accept our Terms & Conditions and Privacy Policy" at bounding box center [16, 249] width 8 height 8
checkbox input "false"
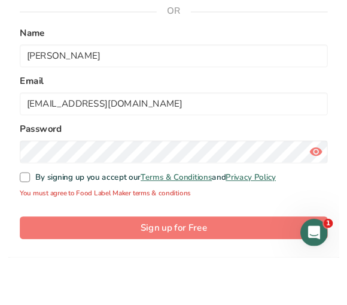
scroll to position [7, 0]
